Goal: Task Accomplishment & Management: Manage account settings

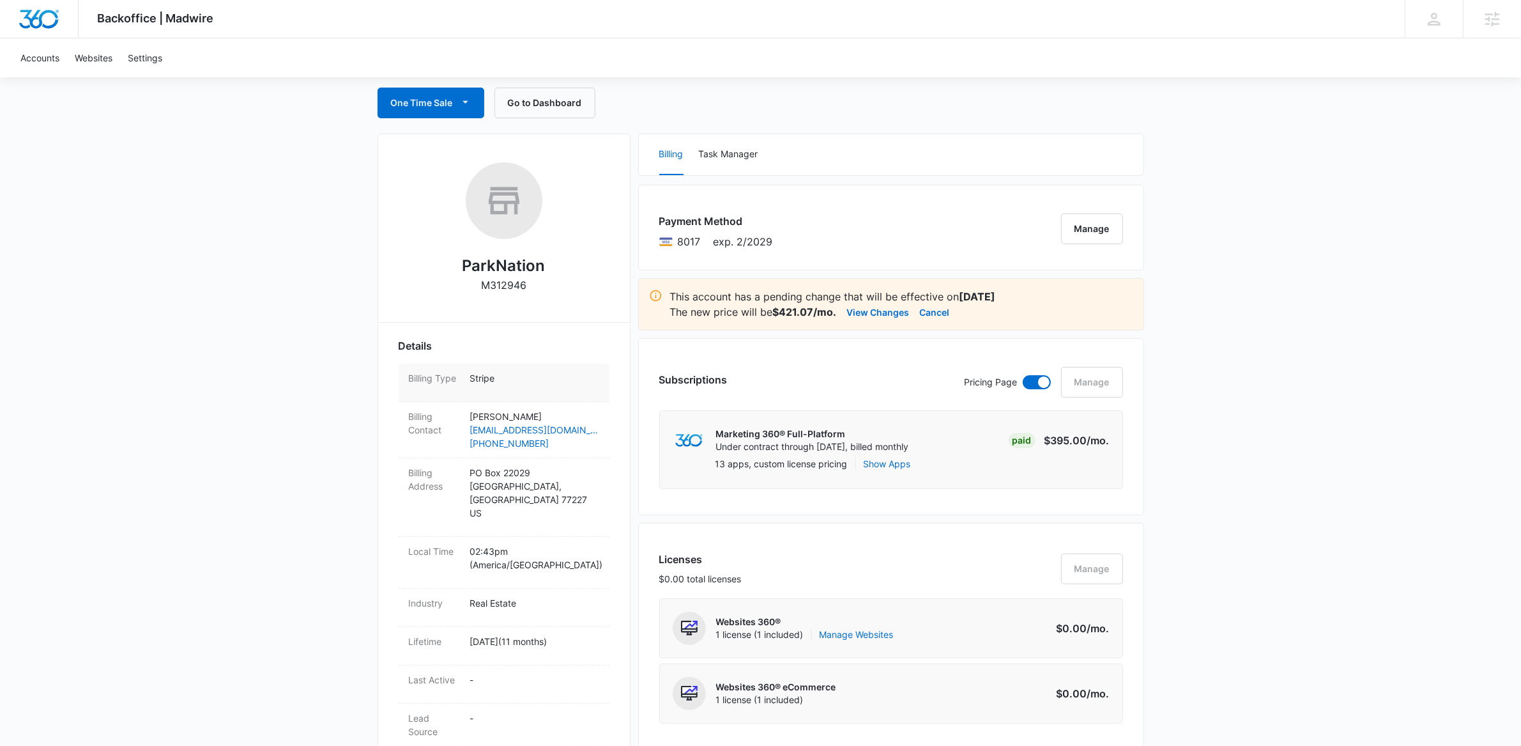
scroll to position [125, 0]
drag, startPoint x: 466, startPoint y: 283, endPoint x: 525, endPoint y: 280, distance: 58.9
click at [525, 280] on div "ParkNation M312946" at bounding box center [504, 229] width 211 height 139
copy div "M312946"
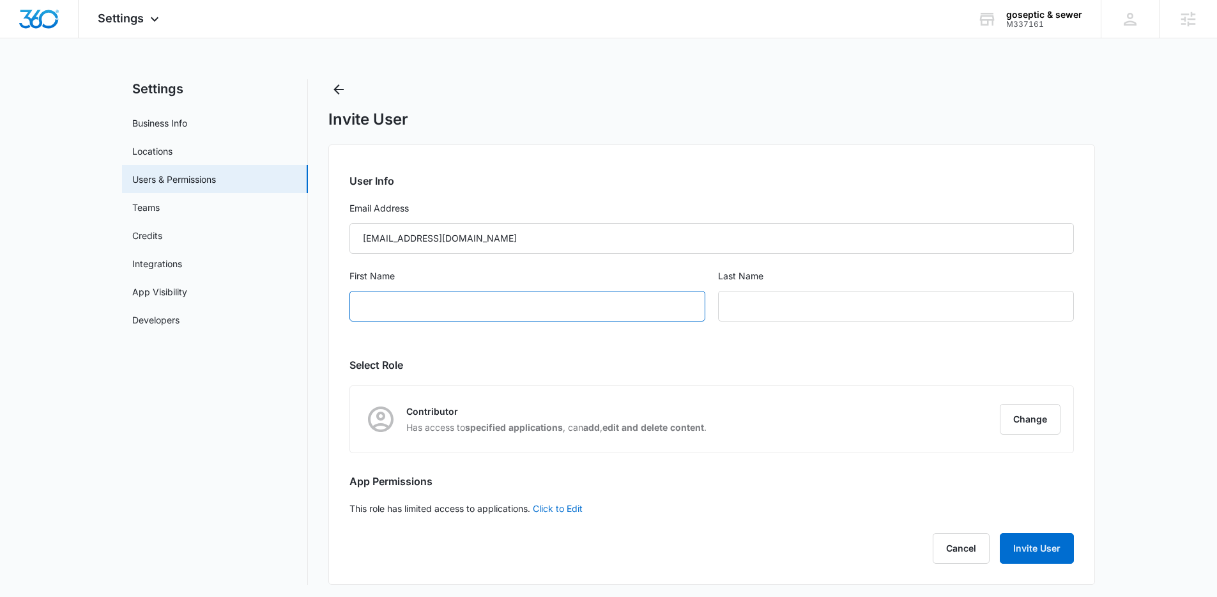
click at [510, 321] on input "First Name" at bounding box center [528, 306] width 356 height 31
type input "Lauren"
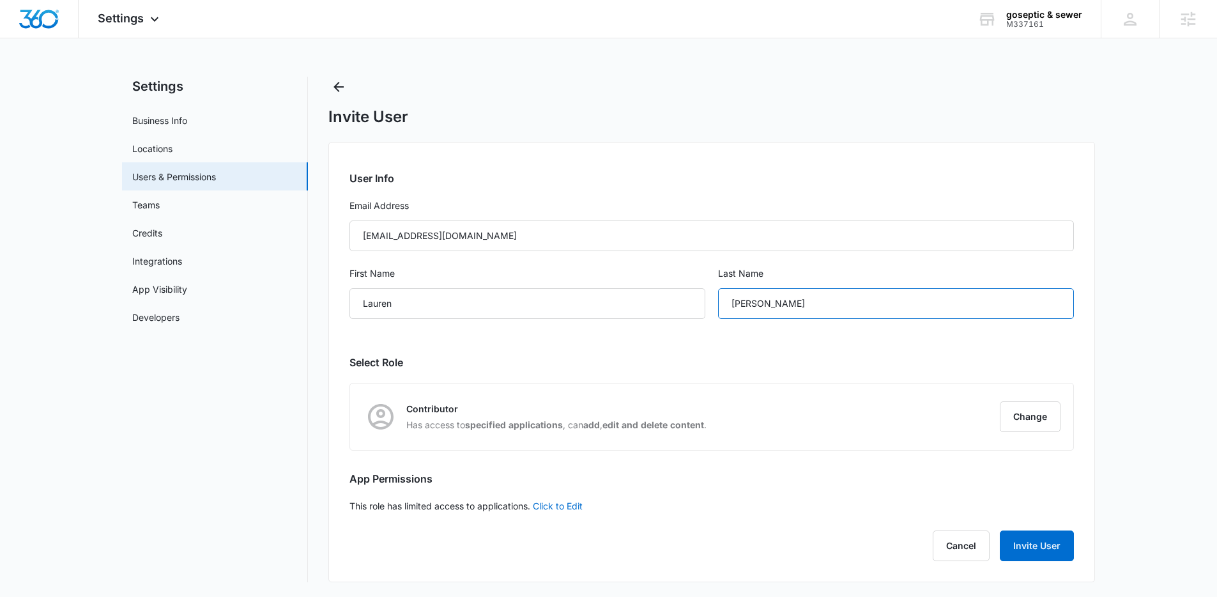
scroll to position [3, 0]
type input "[PERSON_NAME]"
click at [1031, 544] on button "Invite User" at bounding box center [1037, 545] width 74 height 31
click at [1043, 403] on button "Change" at bounding box center [1030, 416] width 61 height 31
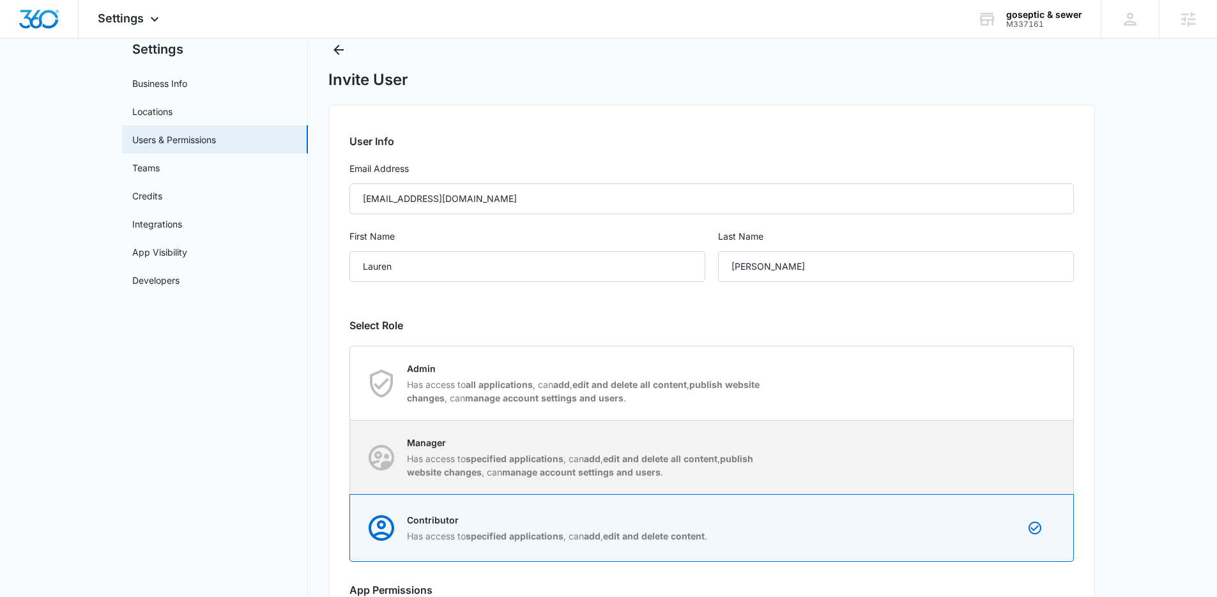
scroll to position [121, 0]
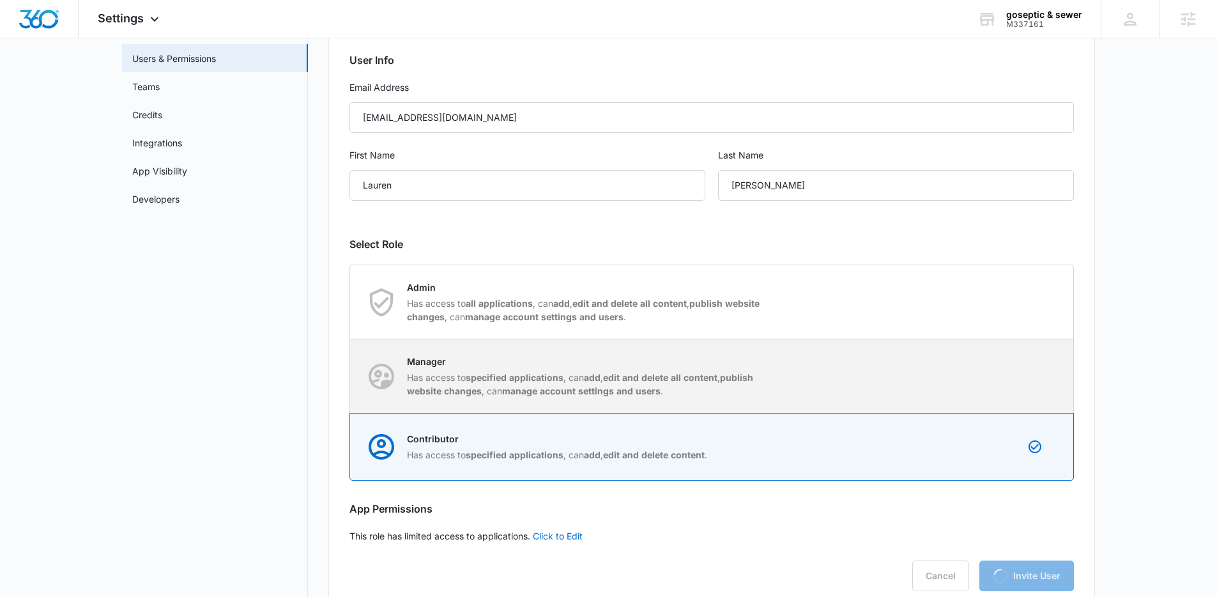
click at [619, 393] on strong "manage account settings and users" at bounding box center [581, 390] width 158 height 11
click at [351, 376] on input "Manager Has access to specified applications , can add , edit and delete all co…" at bounding box center [350, 376] width 1 height 1
radio input "true"
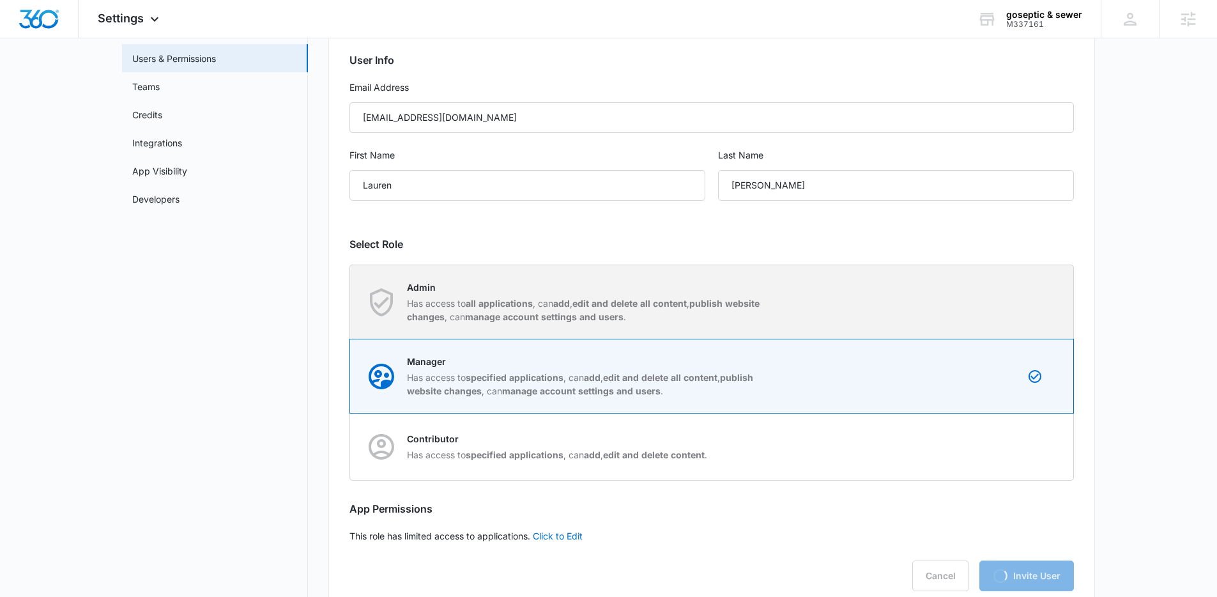
click at [633, 304] on strong "edit and delete all content" at bounding box center [630, 303] width 114 height 11
click at [351, 302] on input "Admin Has access to all applications , can add , edit and delete all content , …" at bounding box center [350, 302] width 1 height 1
radio input "true"
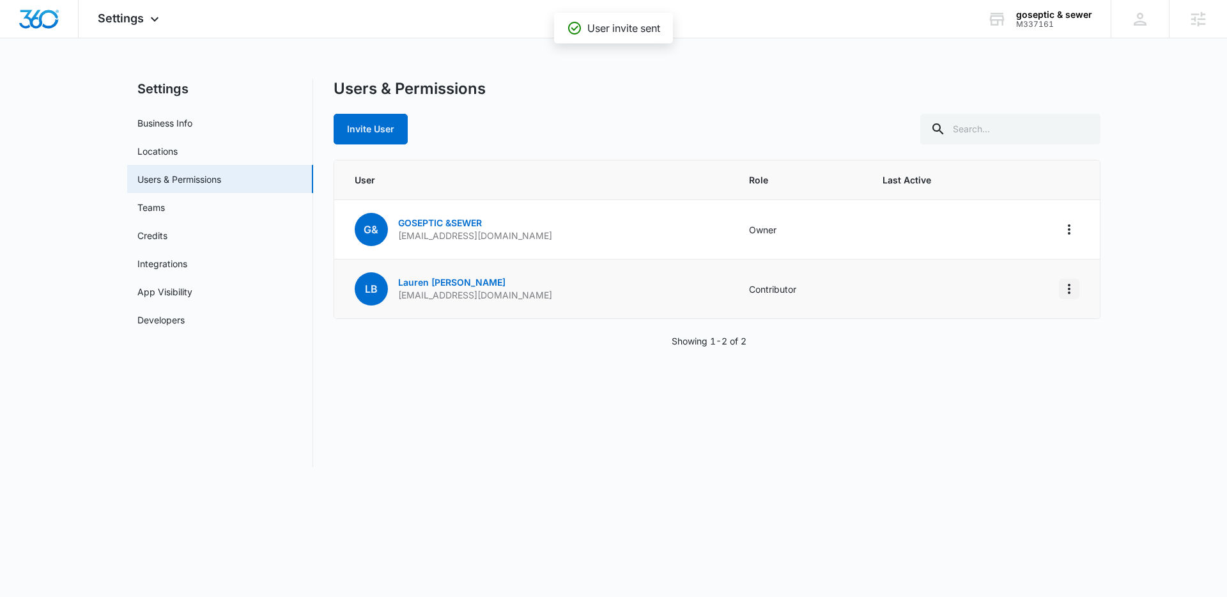
click at [1065, 281] on icon "Actions" at bounding box center [1068, 288] width 15 height 15
click at [440, 282] on link "[PERSON_NAME]" at bounding box center [451, 282] width 107 height 11
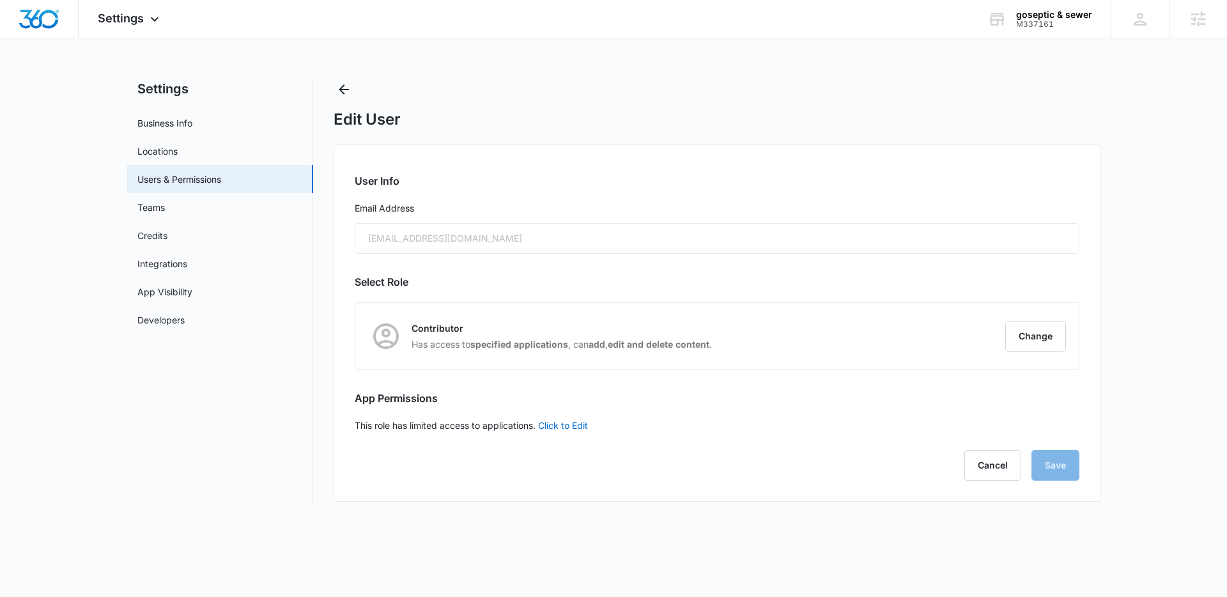
radio input "true"
click at [1026, 333] on button "Change" at bounding box center [1035, 336] width 61 height 31
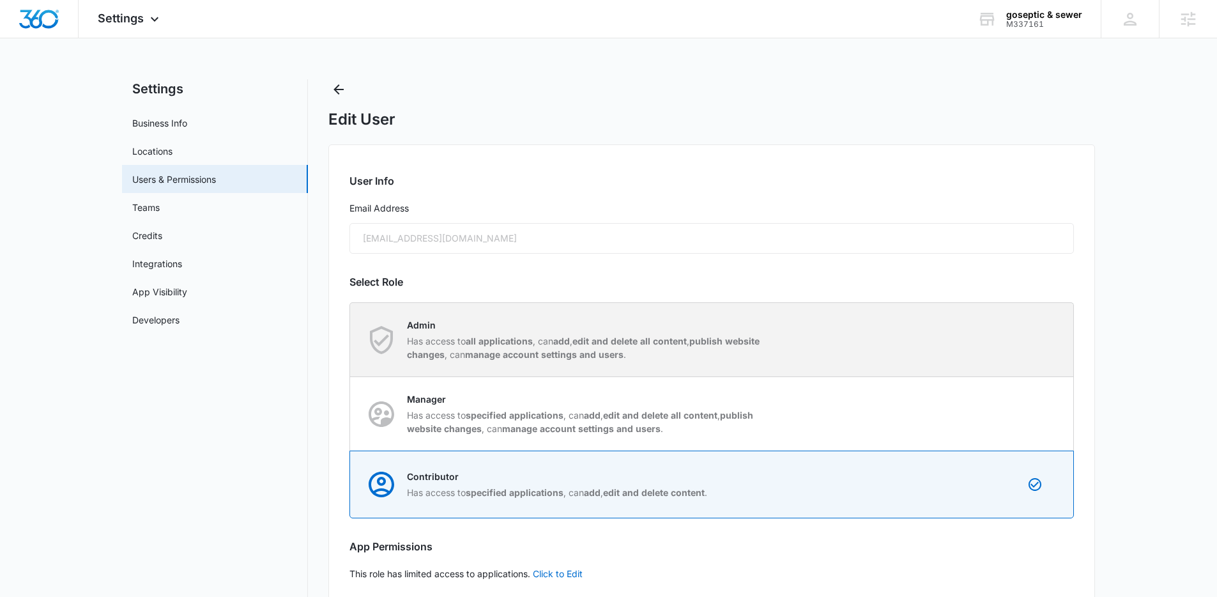
scroll to position [3, 0]
click at [622, 341] on strong "edit and delete all content" at bounding box center [630, 338] width 114 height 11
click at [351, 337] on input "Admin Has access to all applications , can add , edit and delete all content , …" at bounding box center [350, 337] width 1 height 1
radio input "true"
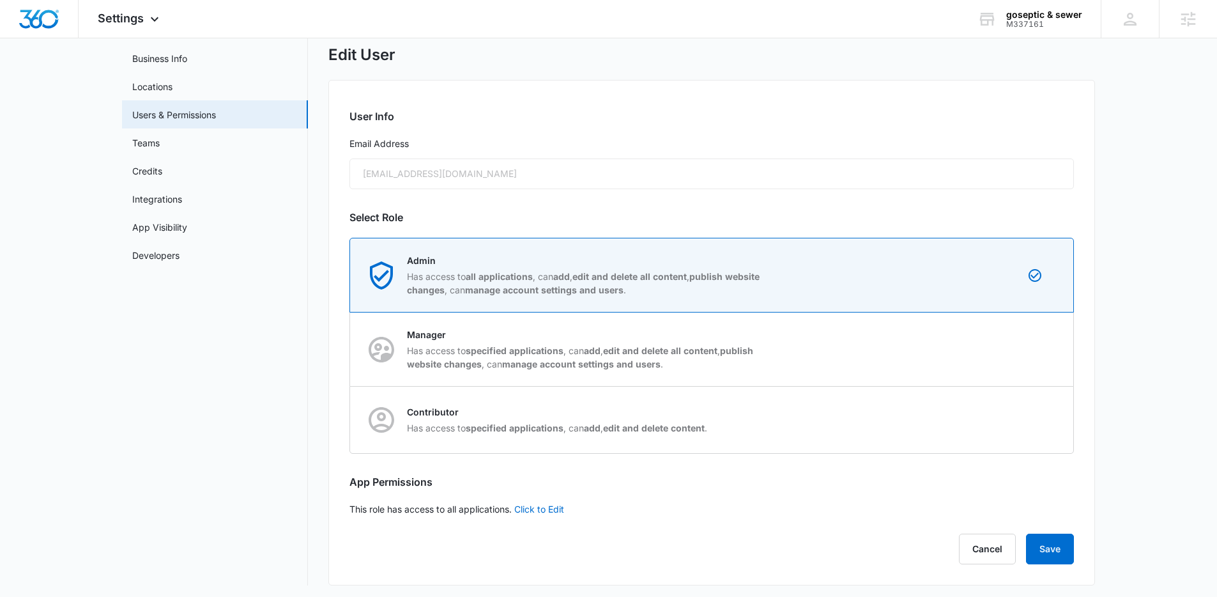
scroll to position [68, 0]
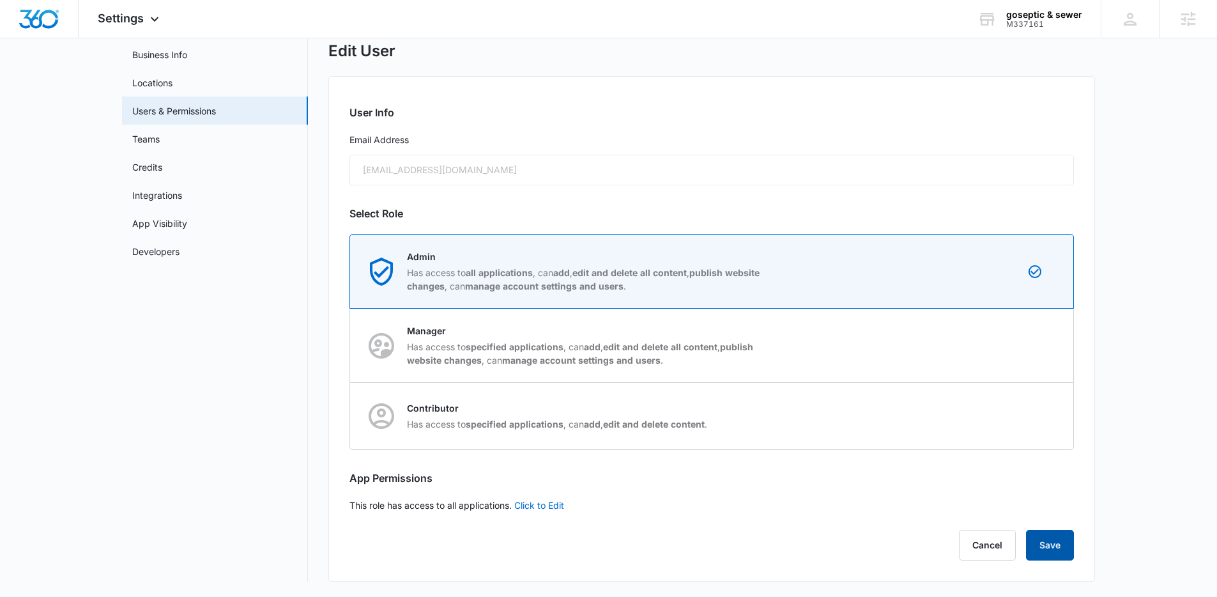
click at [1057, 537] on button "Save" at bounding box center [1050, 545] width 48 height 31
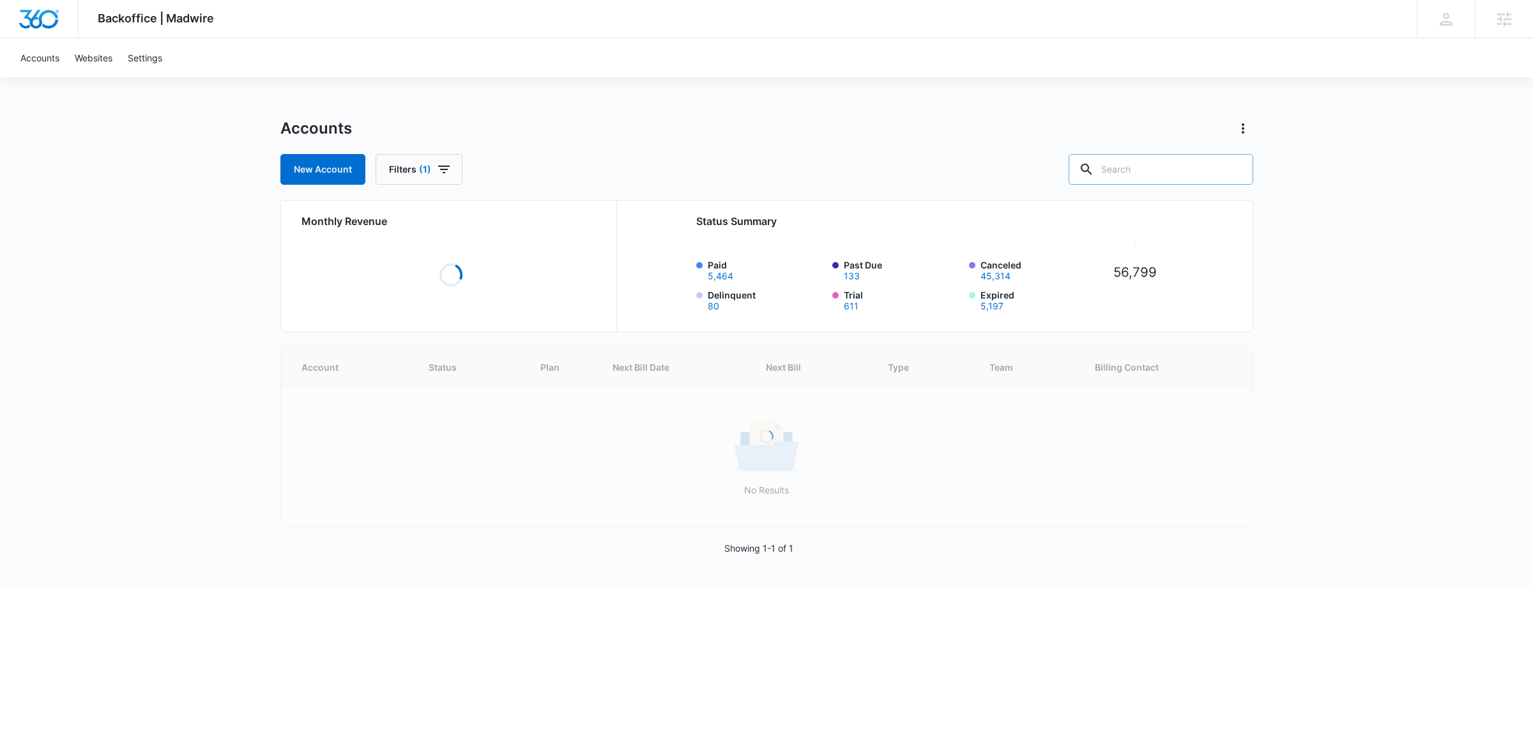
click at [1166, 175] on input "text" at bounding box center [1161, 169] width 185 height 31
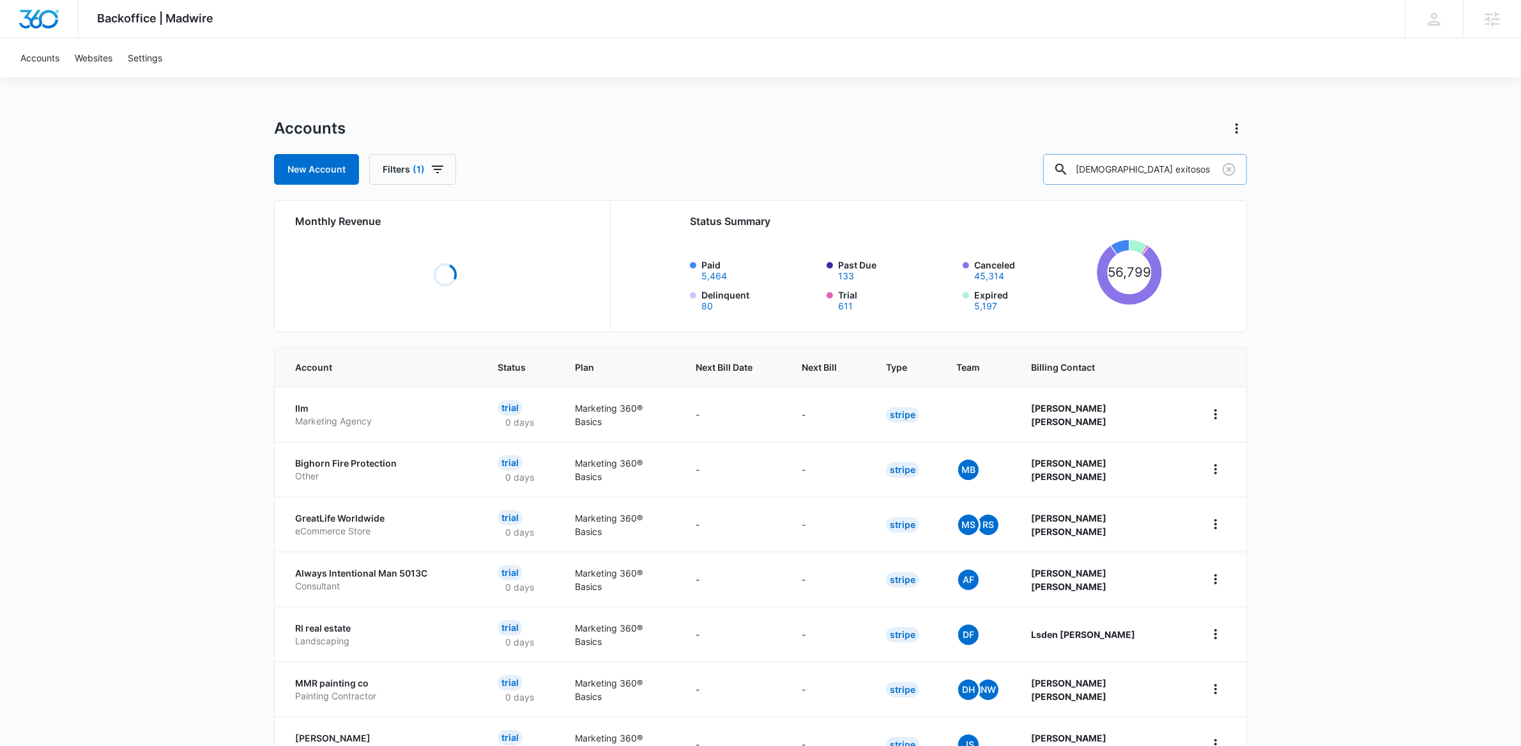
type input "hispanos exitosos"
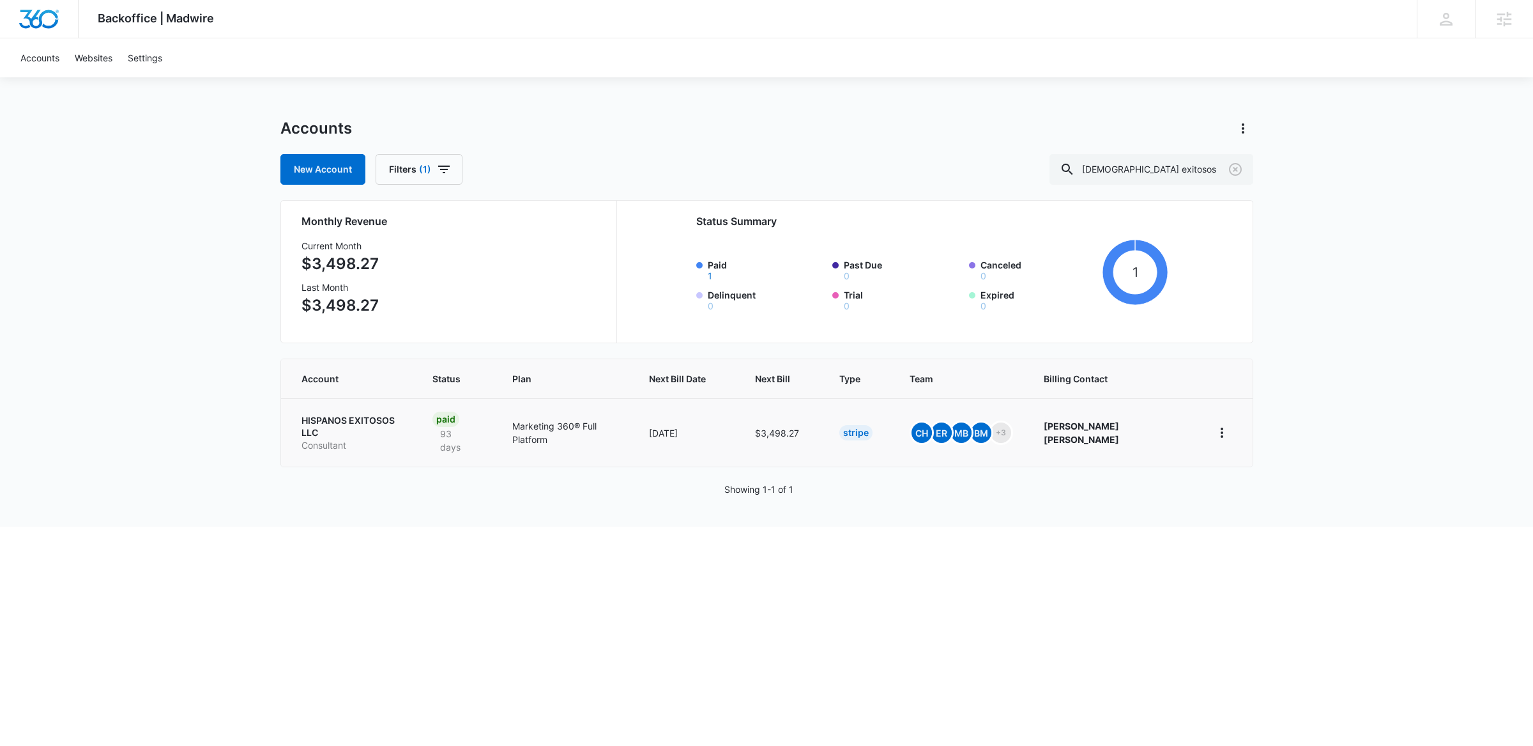
click at [391, 420] on p "HISPANOS EXITOSOS LLC" at bounding box center [352, 426] width 100 height 25
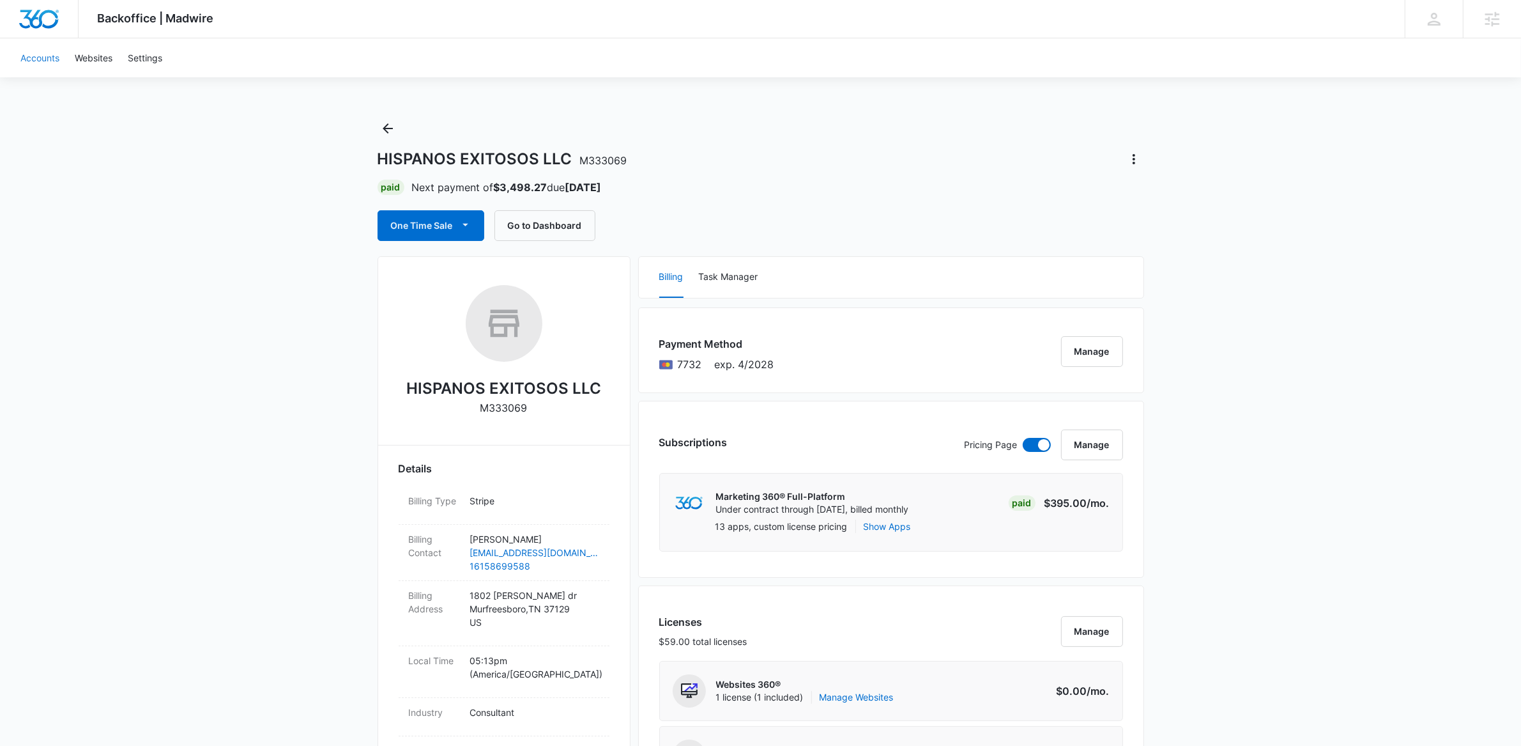
click at [37, 58] on link "Accounts" at bounding box center [40, 57] width 54 height 39
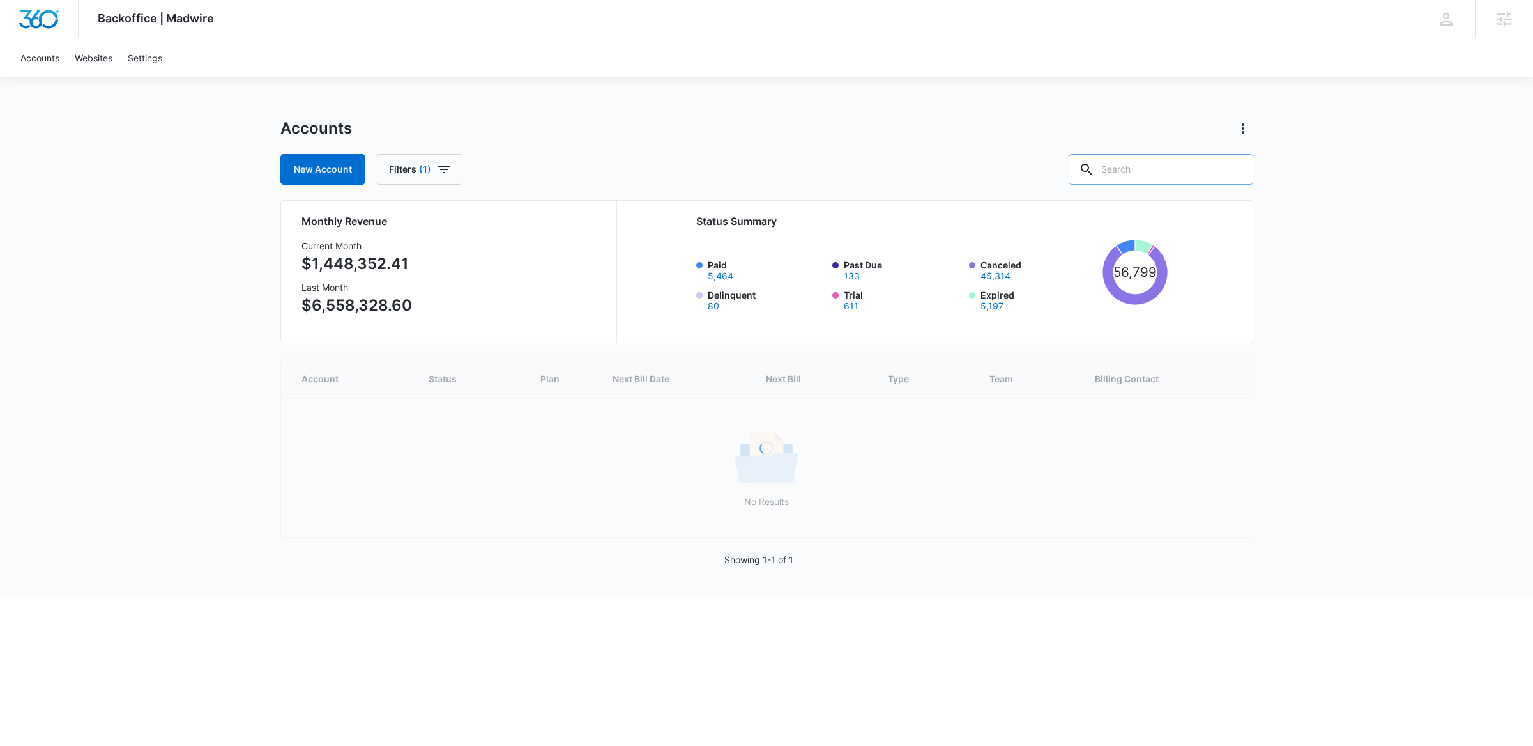
click at [1164, 155] on input "text" at bounding box center [1161, 169] width 185 height 31
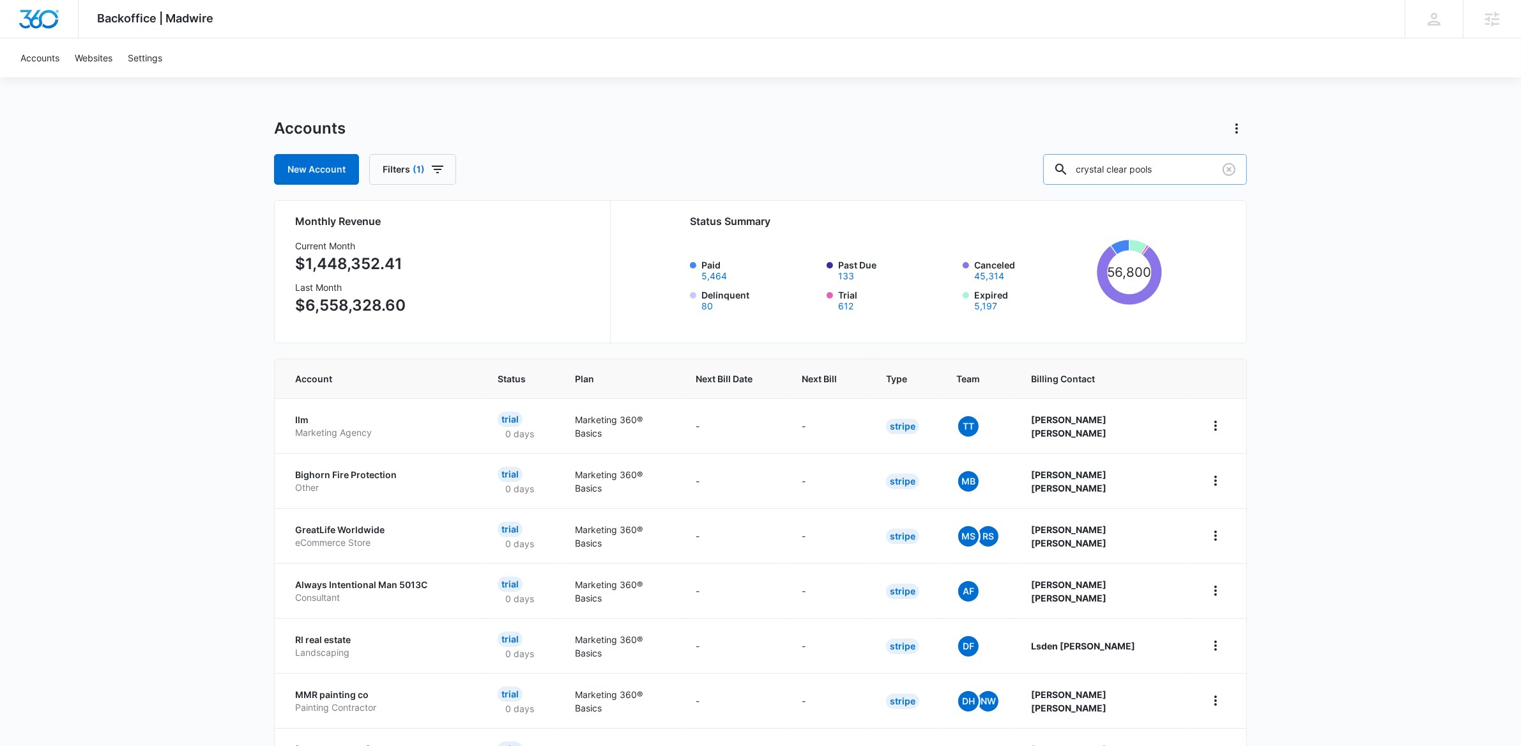
type input "crystal clear pools"
